Goal: Information Seeking & Learning: Learn about a topic

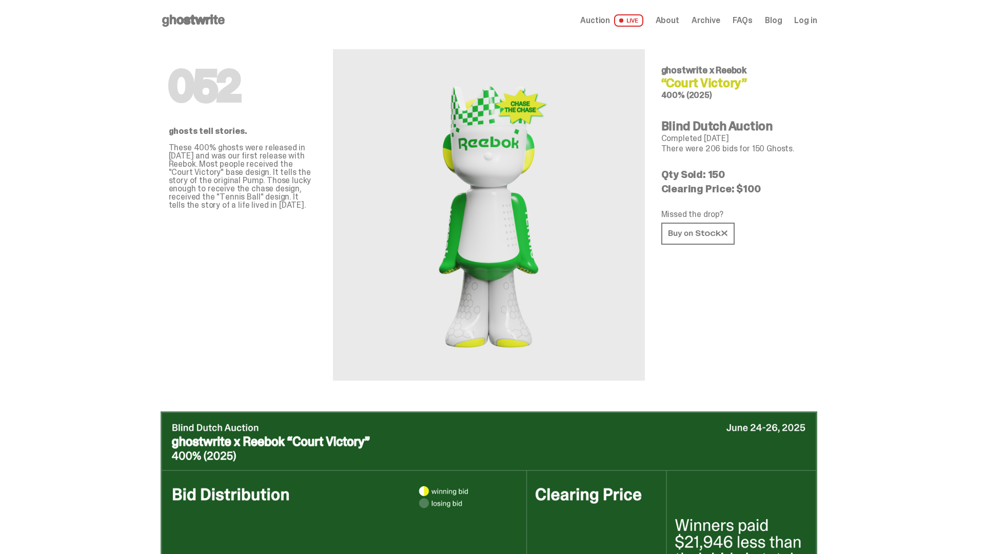
scroll to position [997, 0]
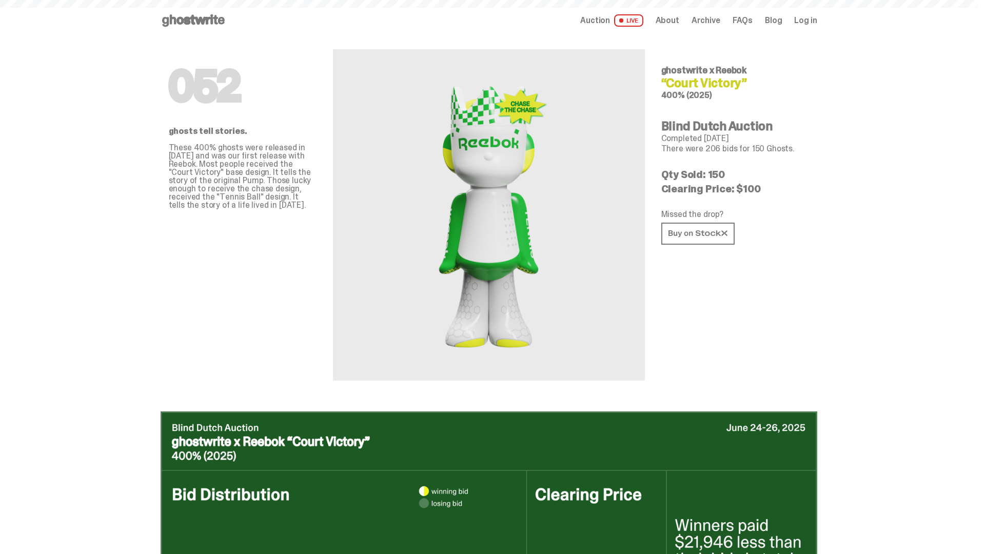
scroll to position [1496, 0]
